Goal: Transaction & Acquisition: Purchase product/service

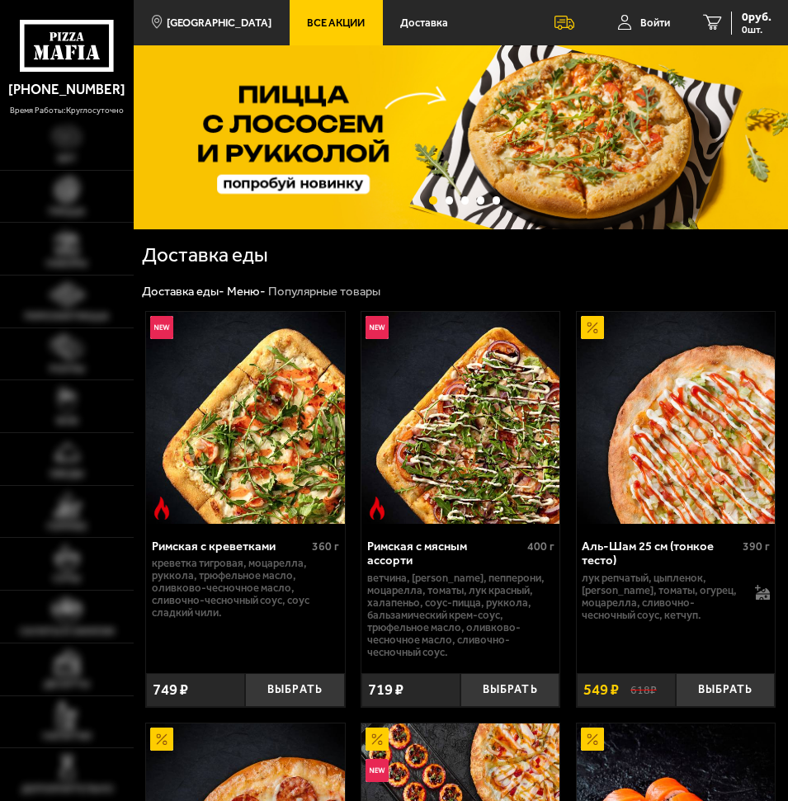
click at [360, 247] on h1 "Доставка еды" at bounding box center [270, 255] width 256 height 20
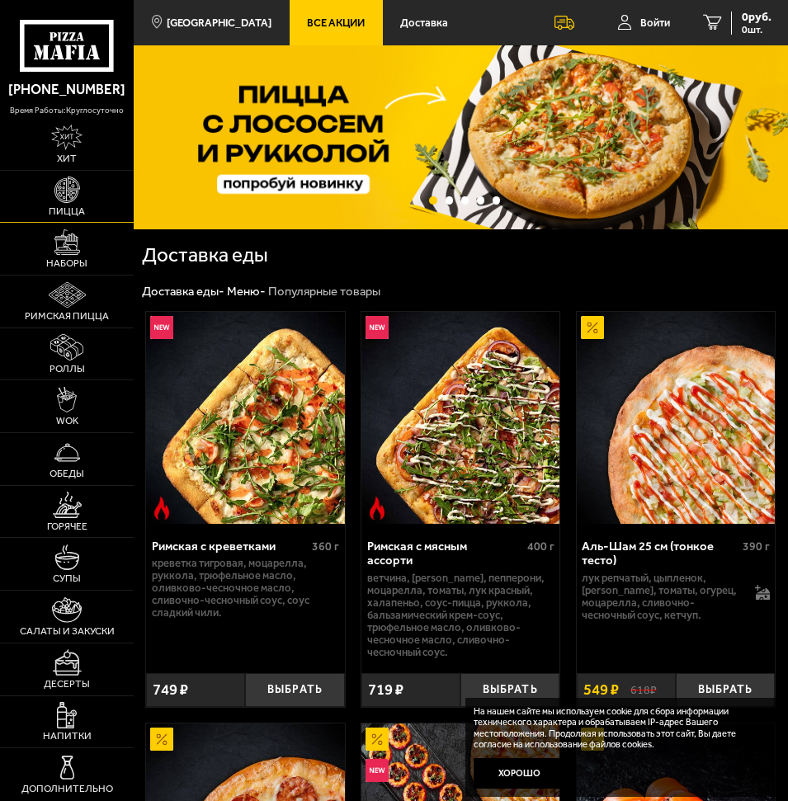
click at [85, 203] on link "Пицца" at bounding box center [67, 197] width 134 height 52
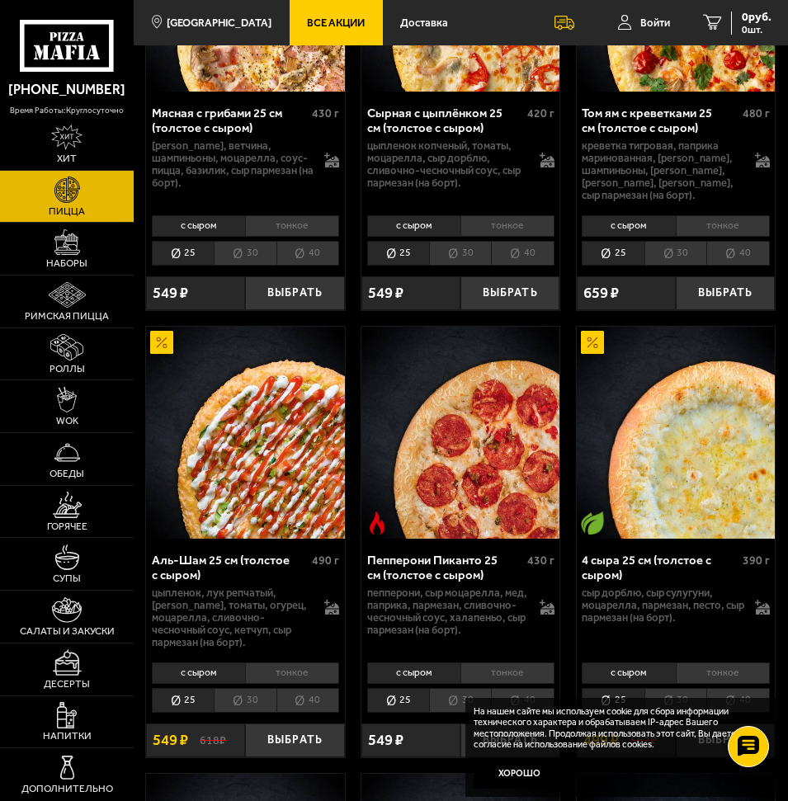
scroll to position [1319, 0]
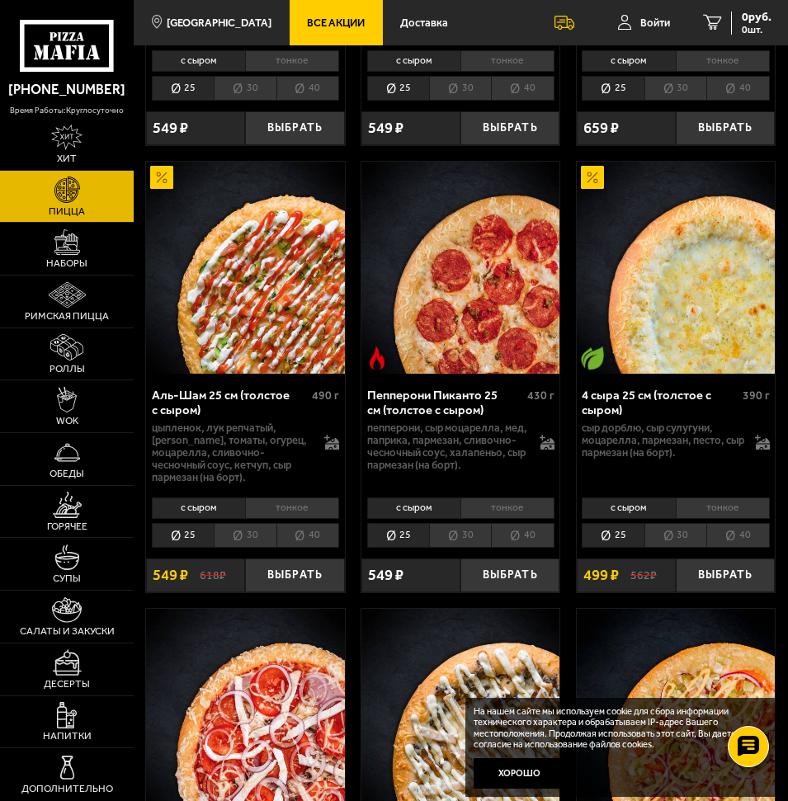
click at [254, 543] on li "30" at bounding box center [245, 535] width 62 height 25
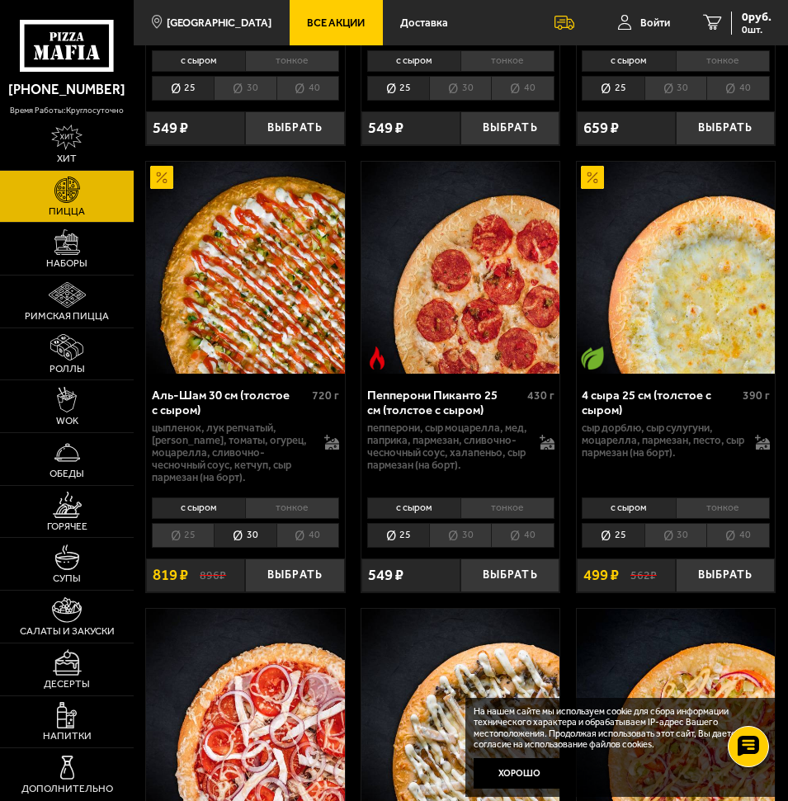
click at [177, 542] on li "25" at bounding box center [183, 535] width 62 height 25
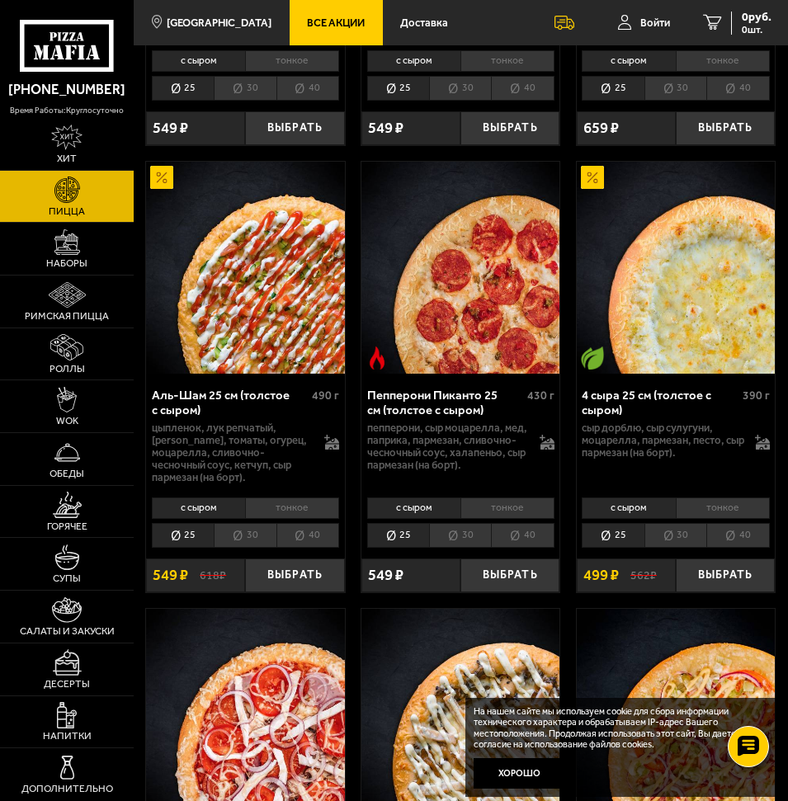
click at [299, 543] on li "40" at bounding box center [307, 535] width 63 height 25
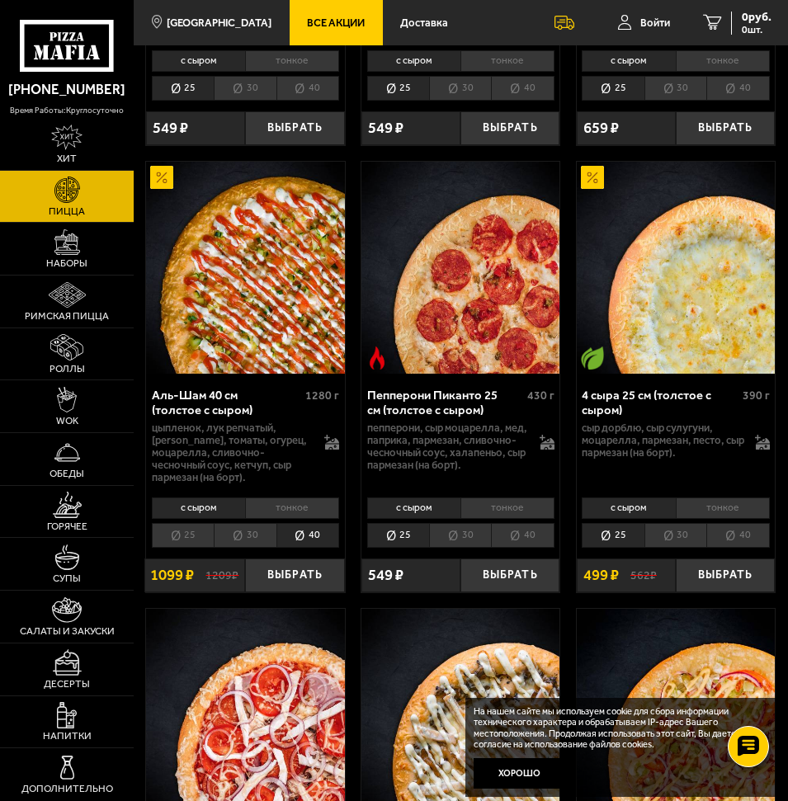
click at [188, 547] on li "25" at bounding box center [183, 535] width 62 height 25
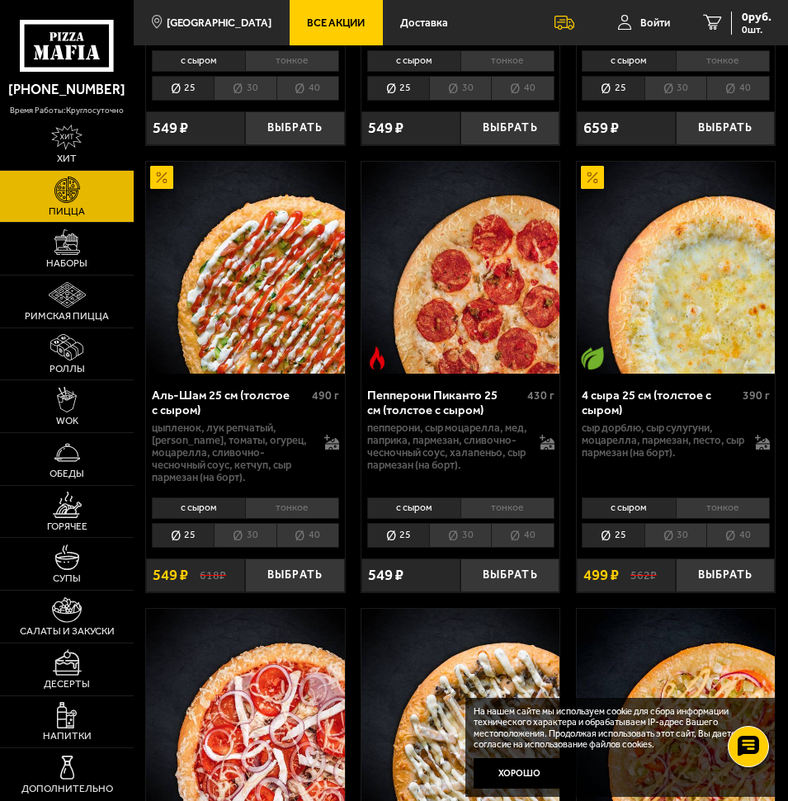
scroll to position [1567, 0]
